Goal: Use online tool/utility: Utilize a website feature to perform a specific function

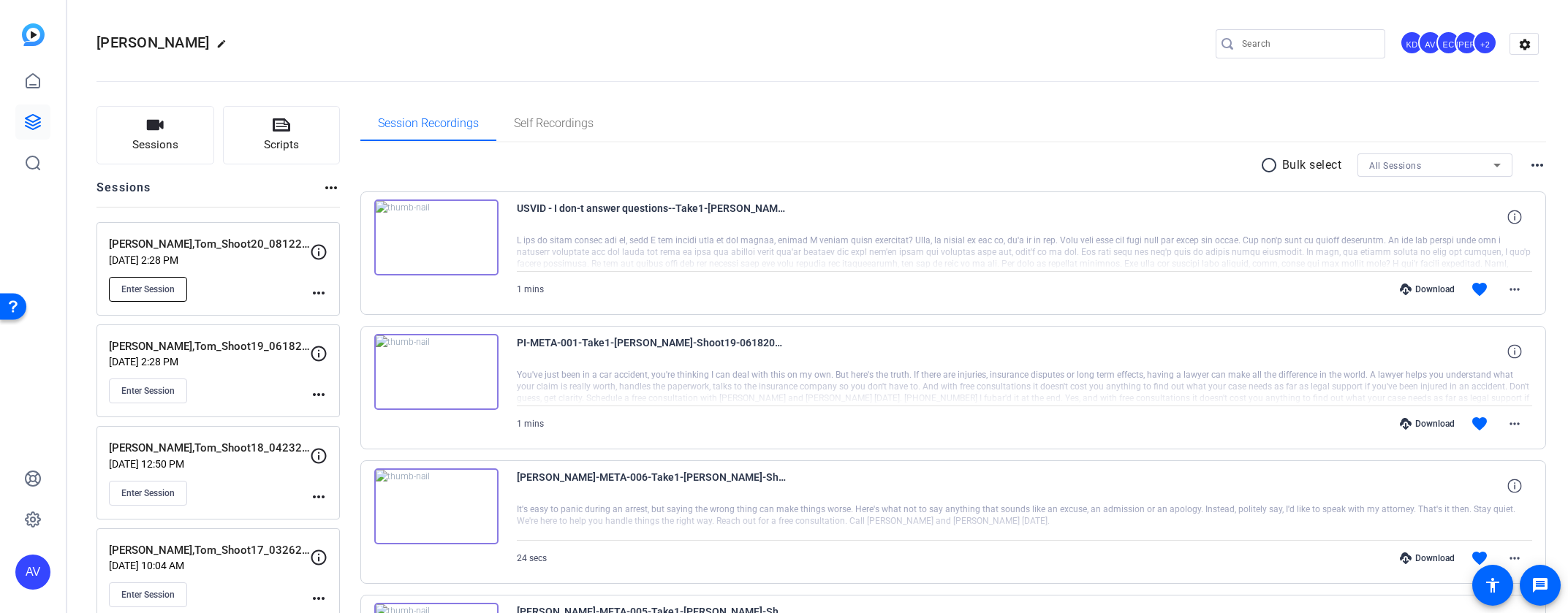
click at [142, 287] on span "Enter Session" at bounding box center [148, 289] width 53 height 12
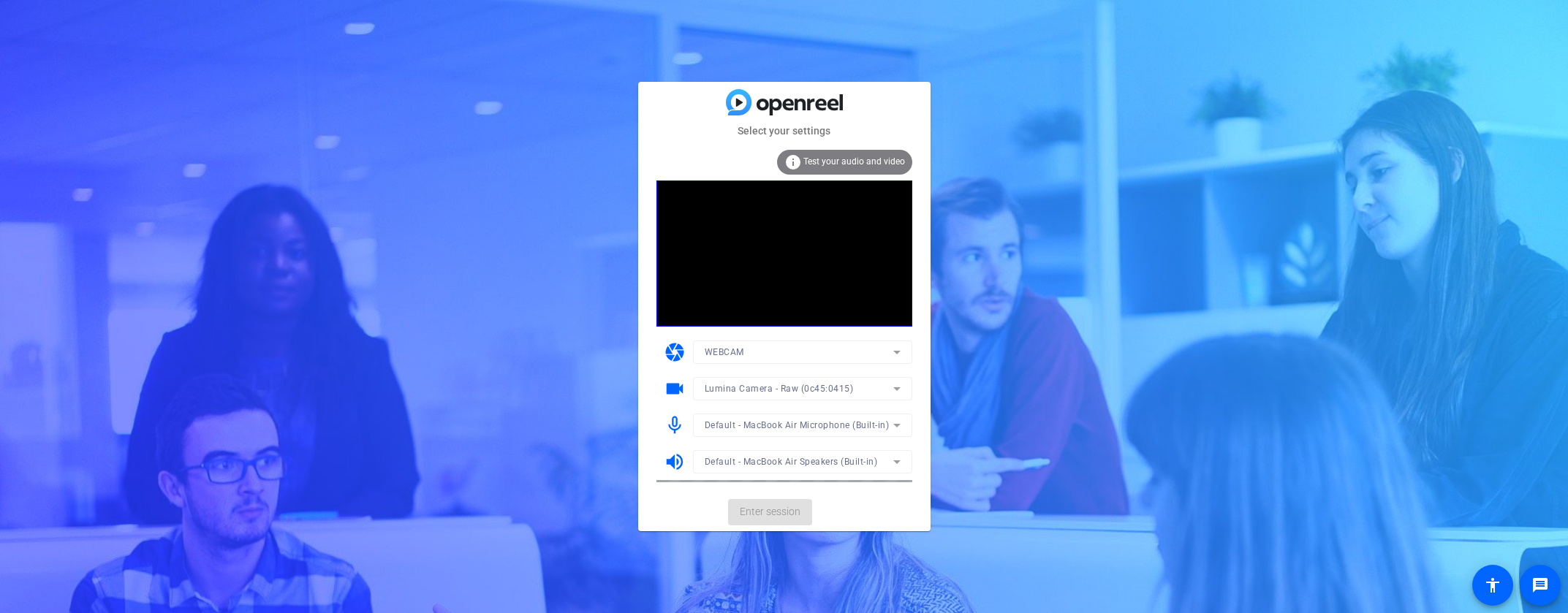
click at [739, 408] on div at bounding box center [803, 408] width 219 height 16
click at [736, 424] on span "Default - MacBook Air Microphone (Built-in)" at bounding box center [797, 425] width 185 height 10
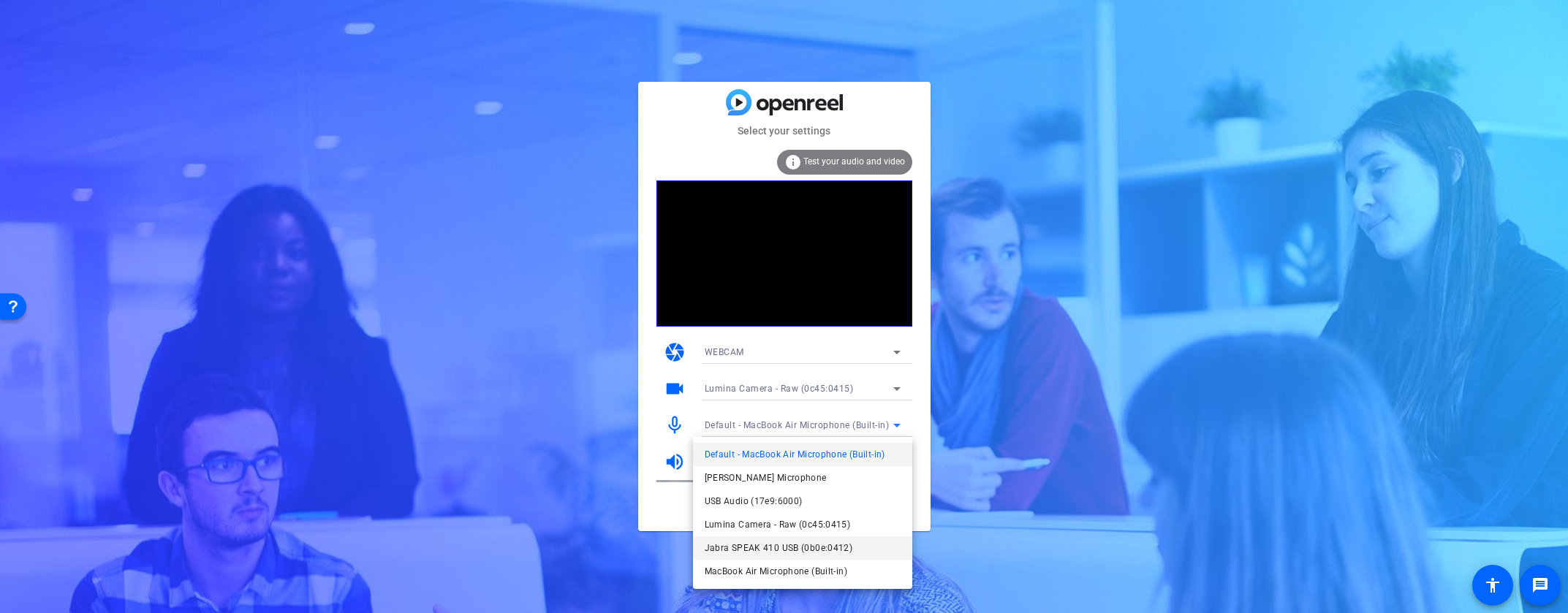
click at [747, 552] on span "Jabra SPEAK 410 USB (0b0e:0412)" at bounding box center [779, 548] width 148 height 17
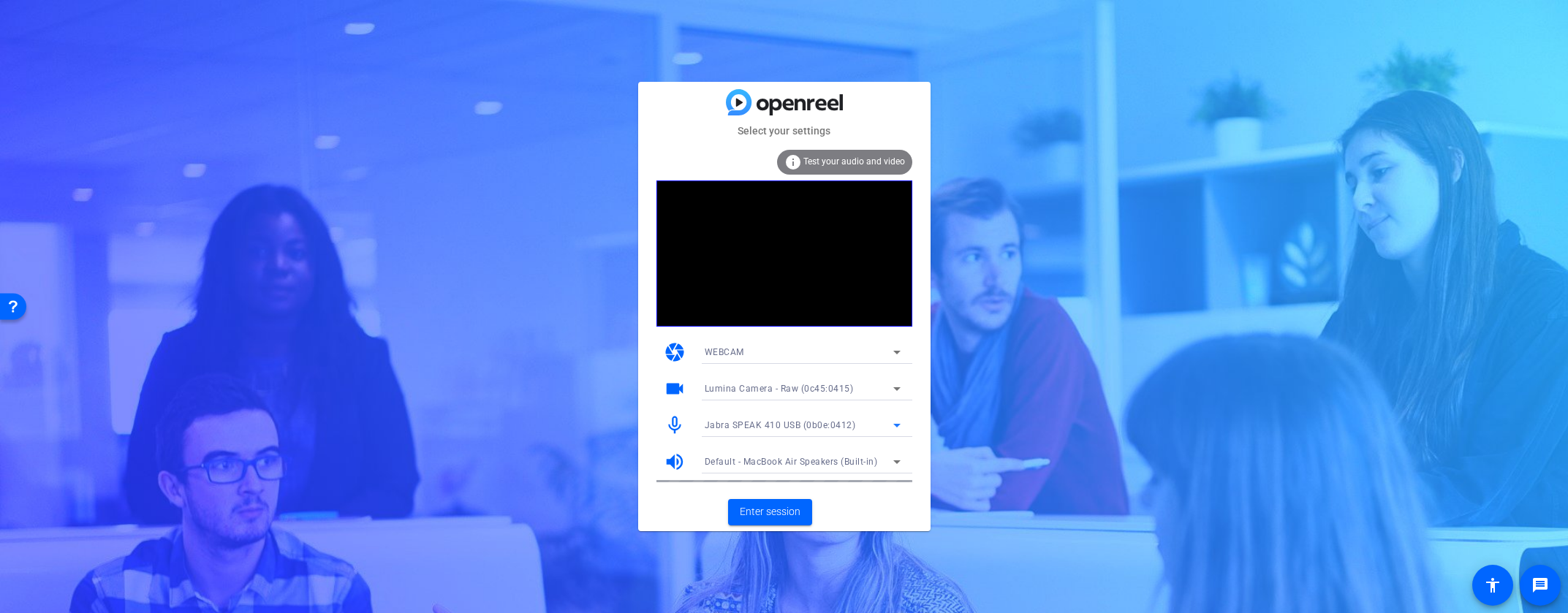
click at [746, 471] on div "Default - MacBook Air Speakers (Built-in)" at bounding box center [803, 462] width 196 height 23
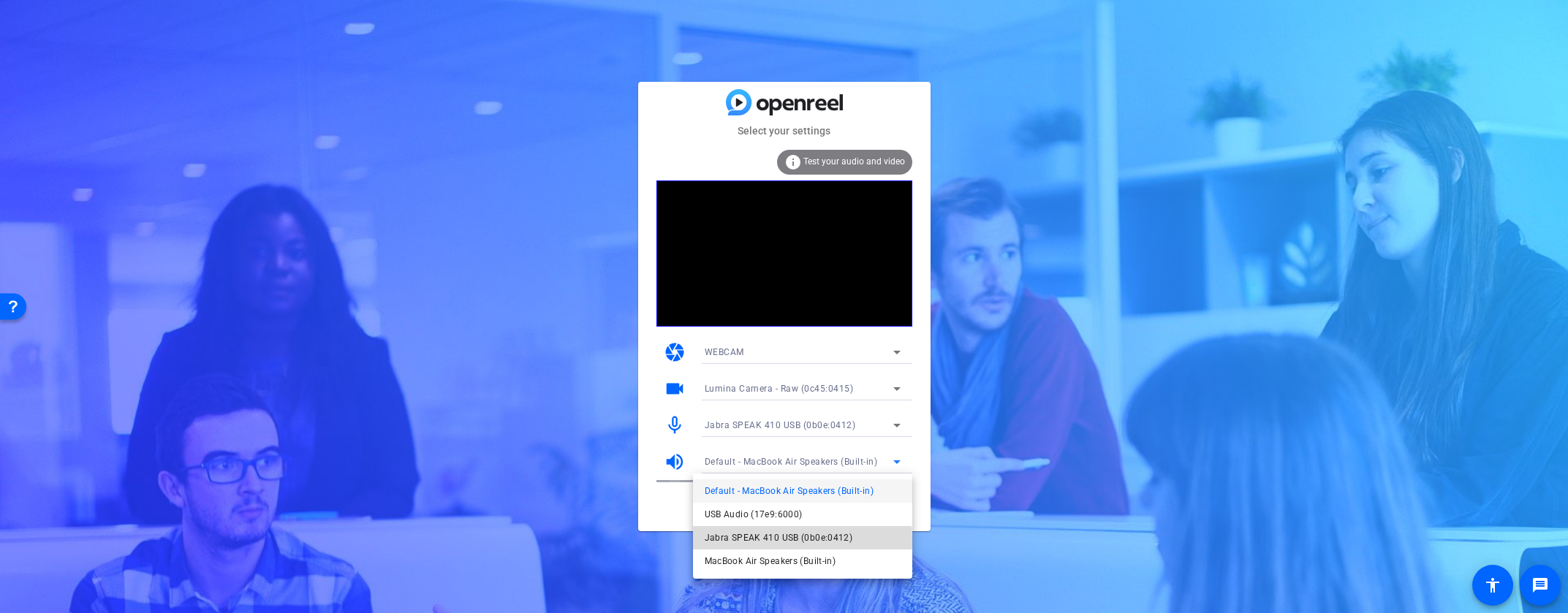
click at [743, 541] on span "Jabra SPEAK 410 USB (0b0e:0412)" at bounding box center [779, 538] width 148 height 17
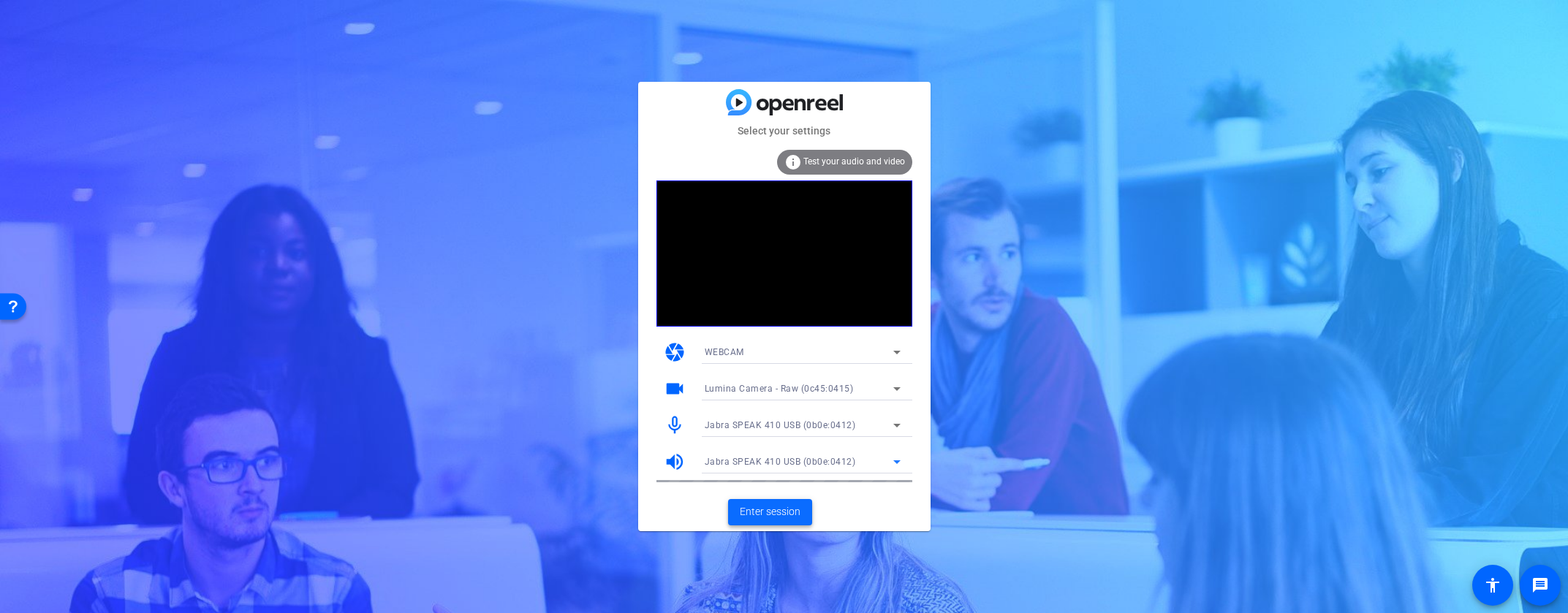
click at [760, 511] on span "Enter session" at bounding box center [769, 512] width 60 height 16
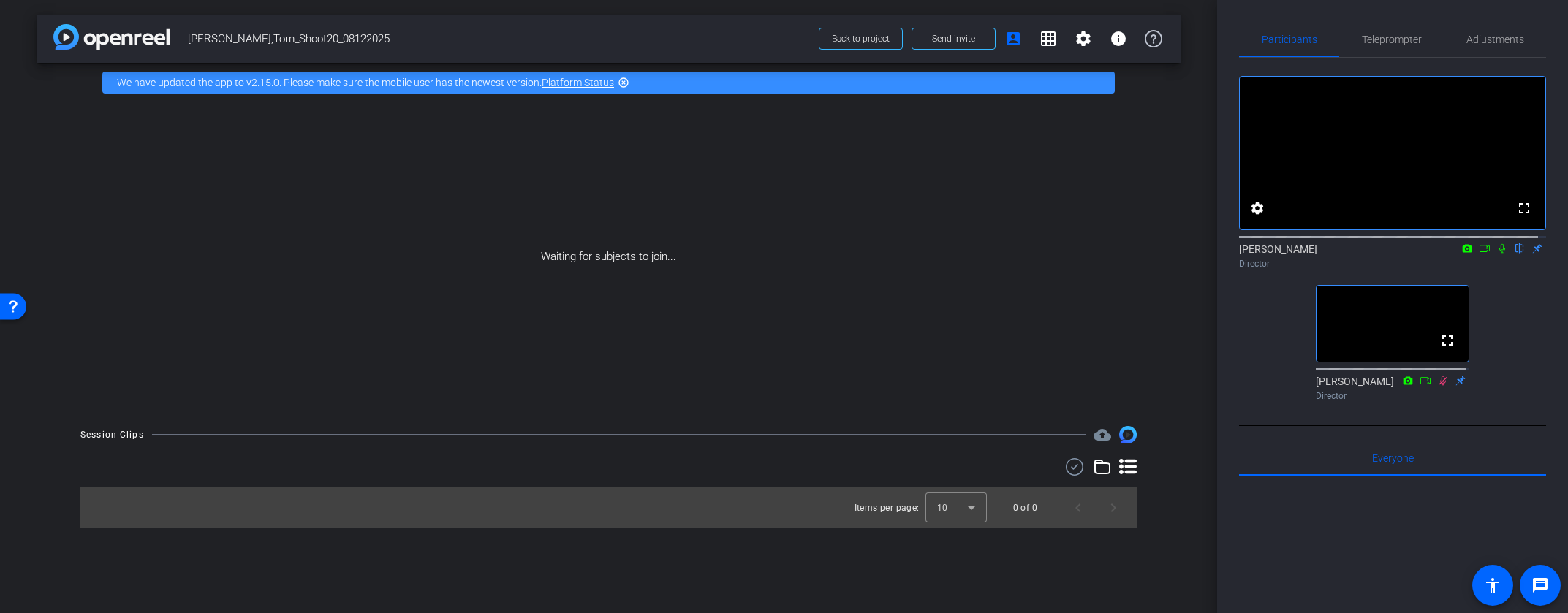
click at [1496, 254] on icon at bounding box center [1501, 248] width 12 height 10
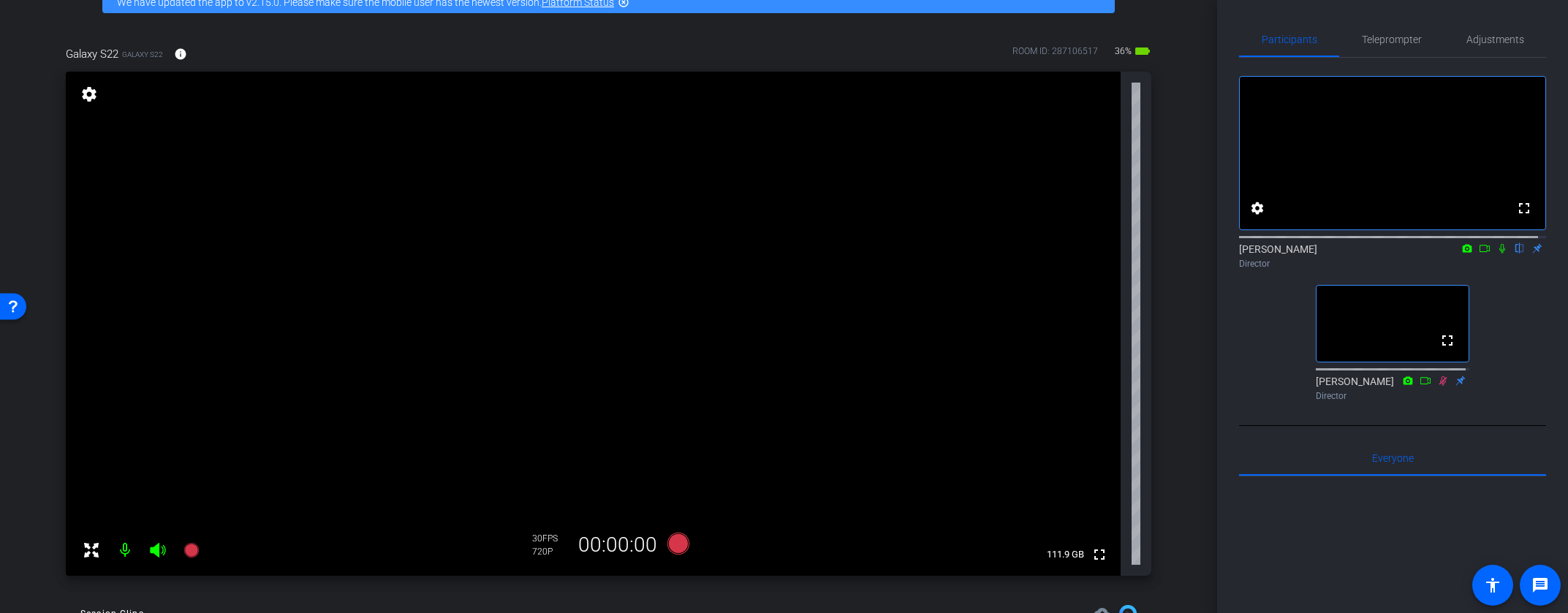
scroll to position [99, 0]
